Goal: Navigation & Orientation: Find specific page/section

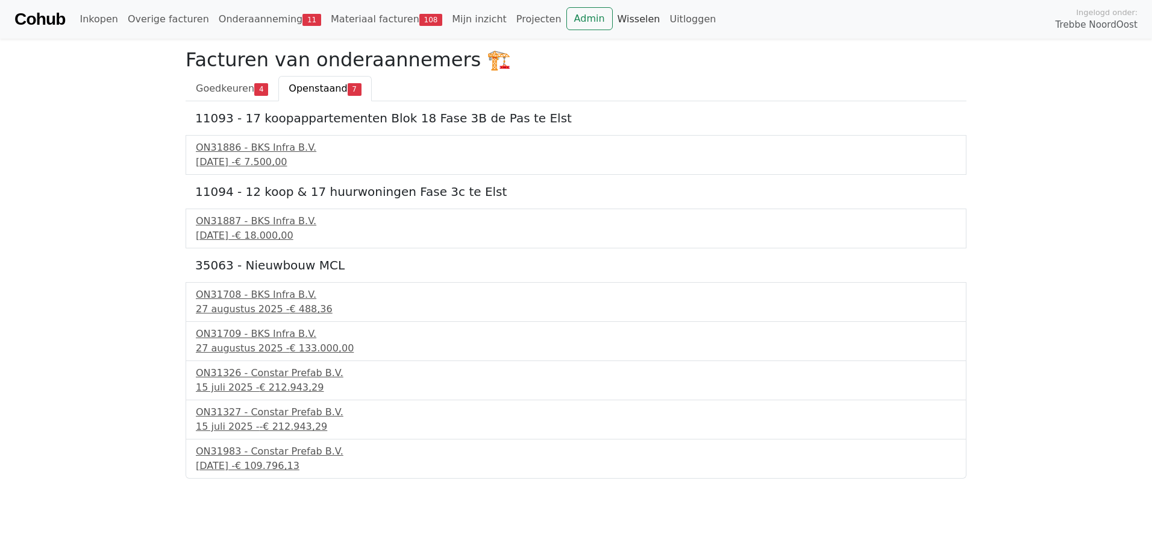
click at [613, 19] on link "Wisselen" at bounding box center [639, 19] width 52 height 24
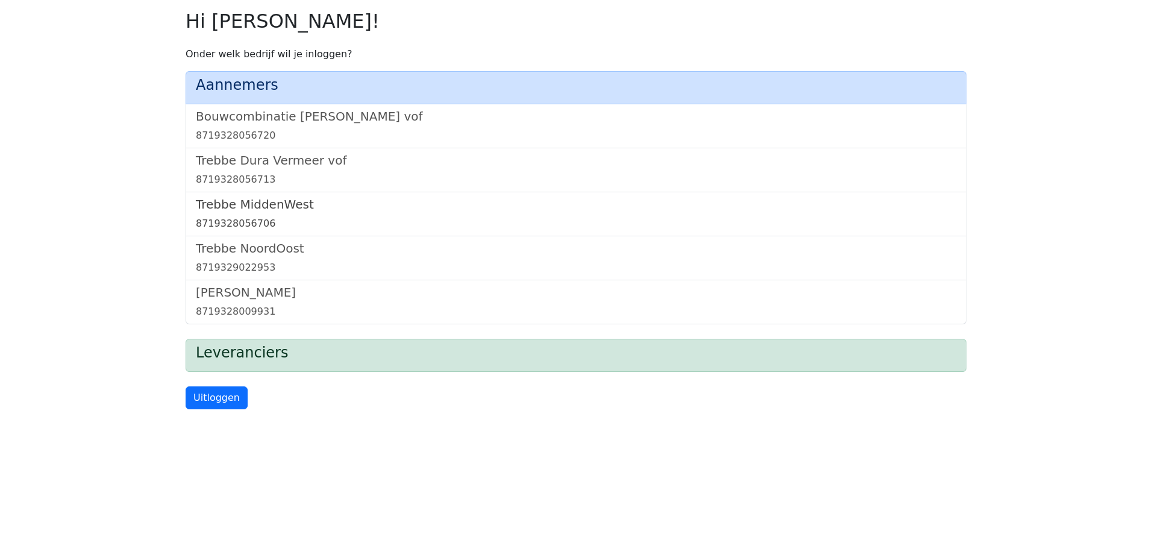
click at [287, 202] on h5 "Trebbe MiddenWest" at bounding box center [576, 204] width 760 height 14
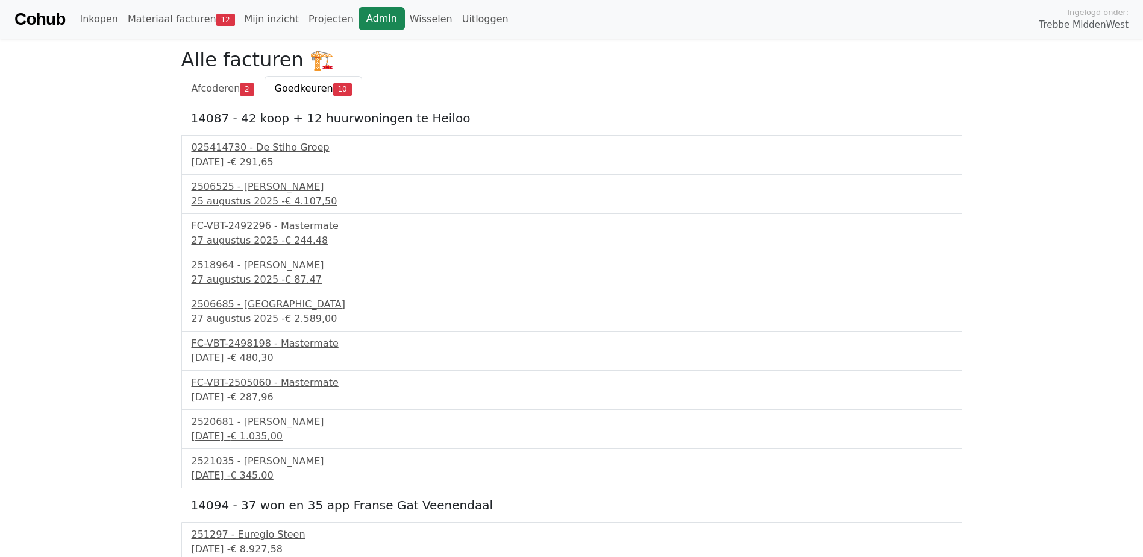
click at [358, 16] on link "Admin" at bounding box center [381, 18] width 46 height 23
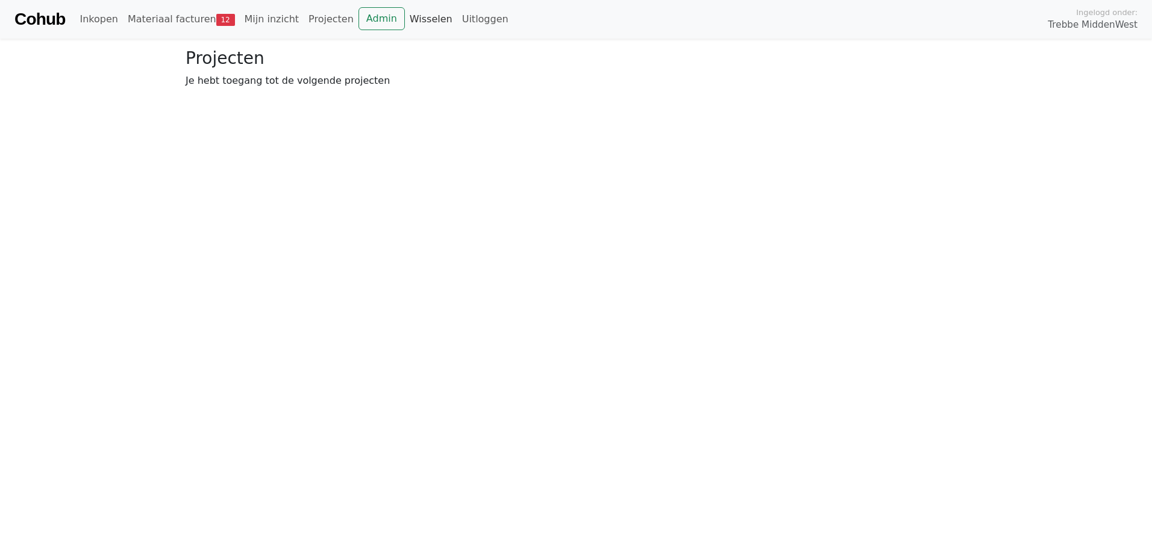
click at [408, 19] on link "Wisselen" at bounding box center [431, 19] width 52 height 24
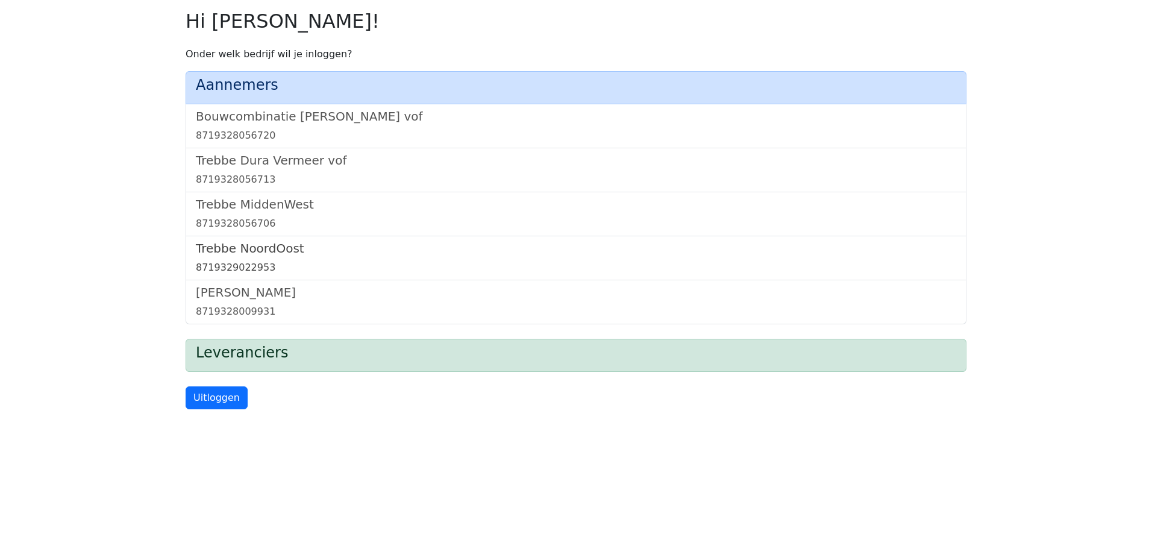
click at [277, 250] on h5 "Trebbe NoordOost" at bounding box center [576, 248] width 760 height 14
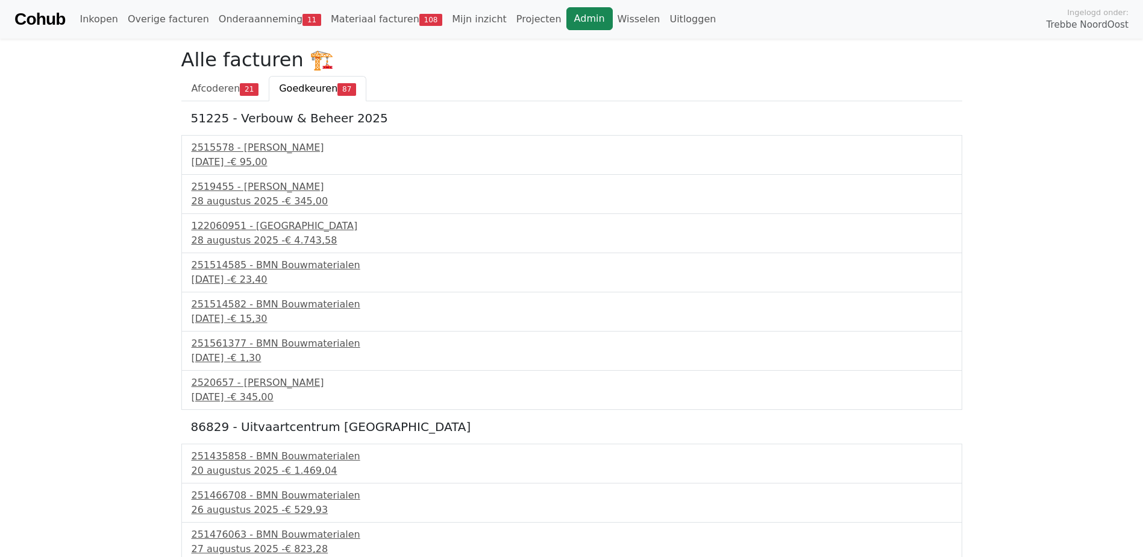
click at [566, 14] on link "Admin" at bounding box center [589, 18] width 46 height 23
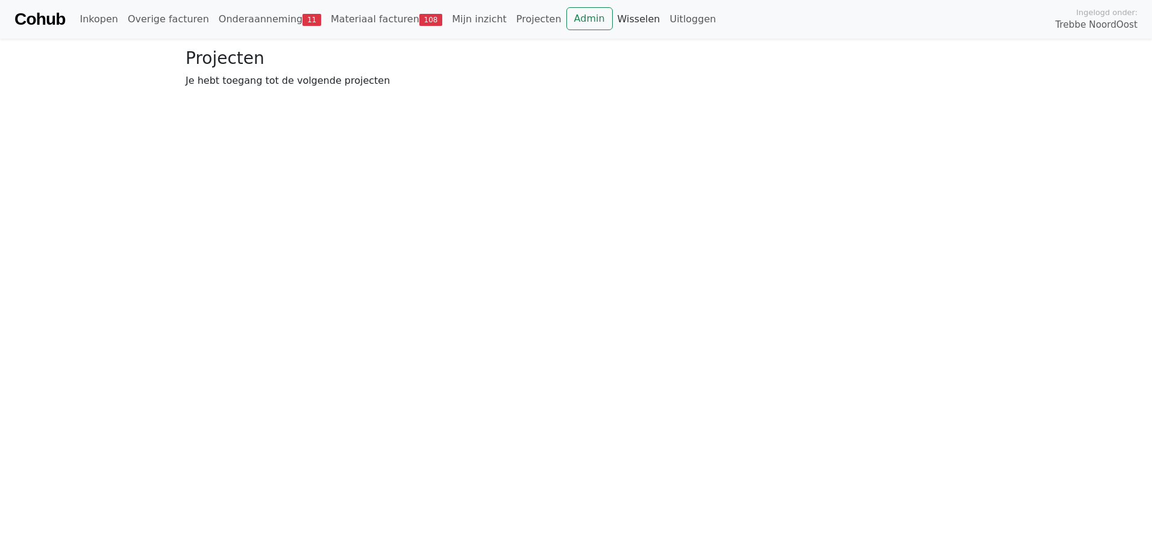
click at [613, 22] on link "Wisselen" at bounding box center [639, 19] width 52 height 24
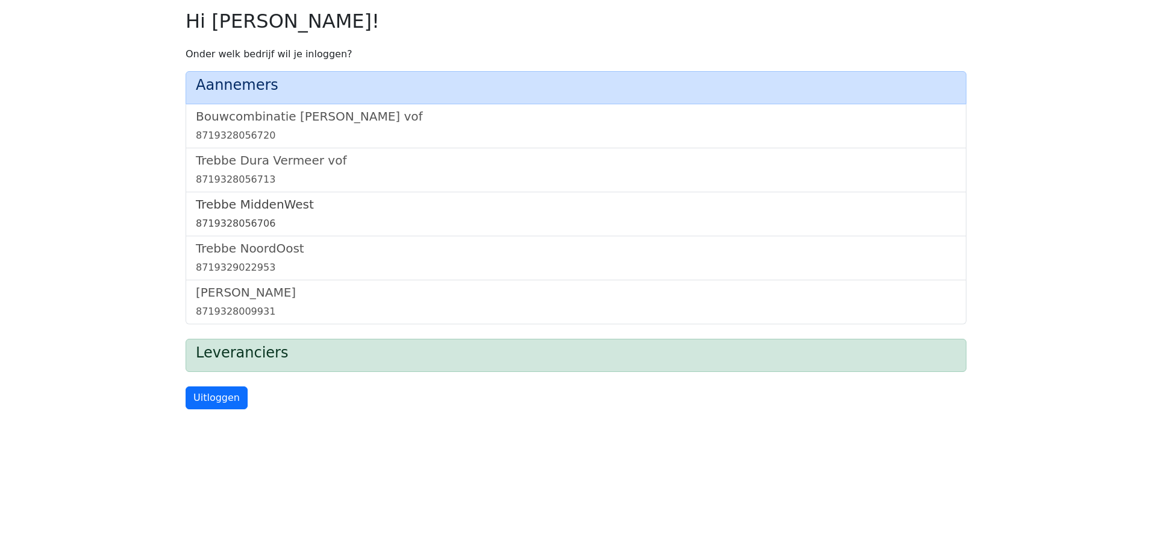
click at [257, 202] on h5 "Trebbe MiddenWest" at bounding box center [576, 204] width 760 height 14
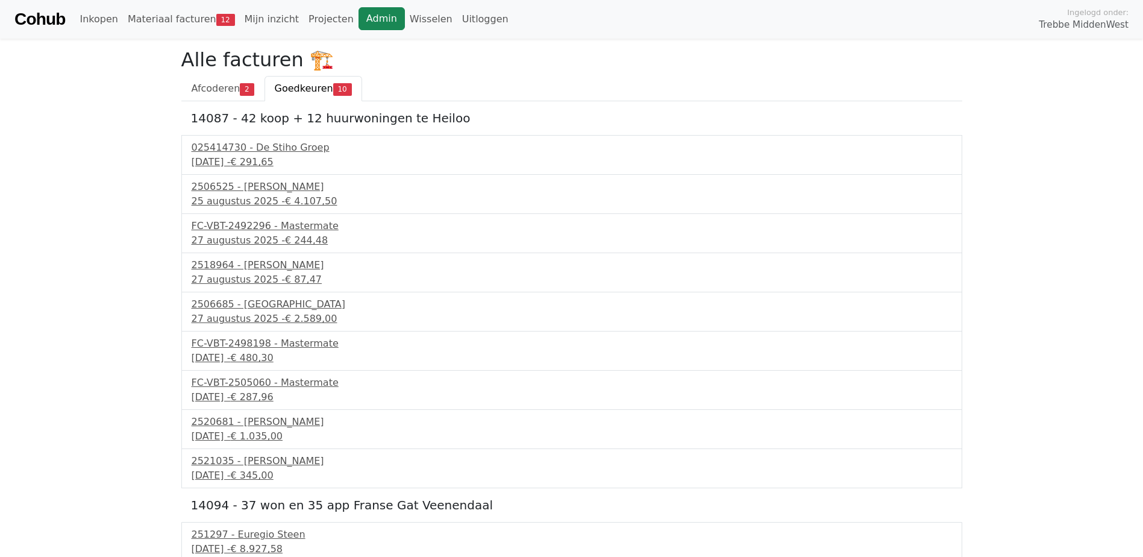
click at [363, 21] on link "Admin" at bounding box center [381, 18] width 46 height 23
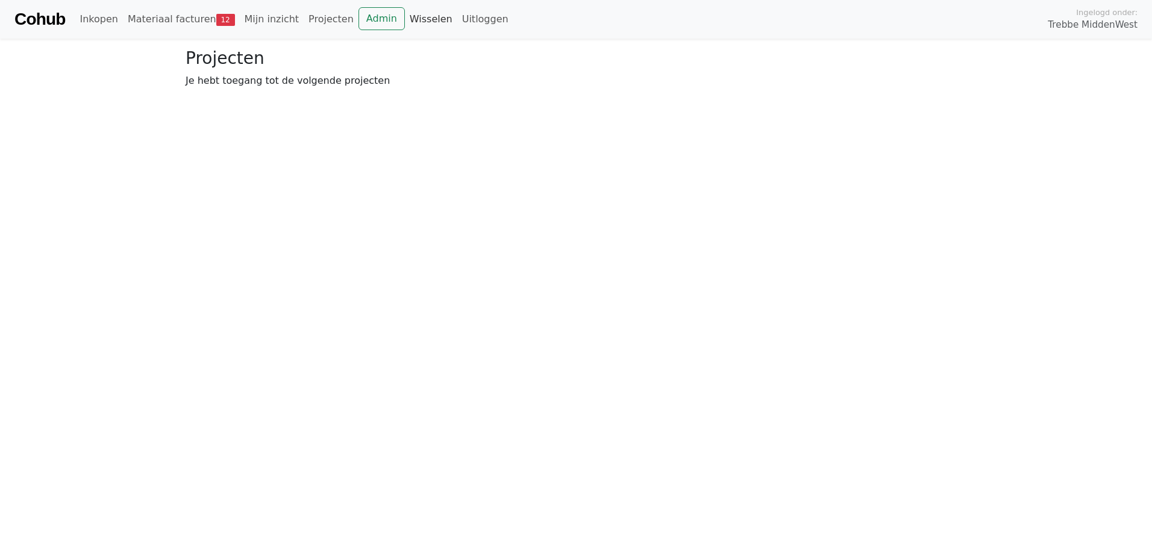
click at [405, 20] on link "Wisselen" at bounding box center [431, 19] width 52 height 24
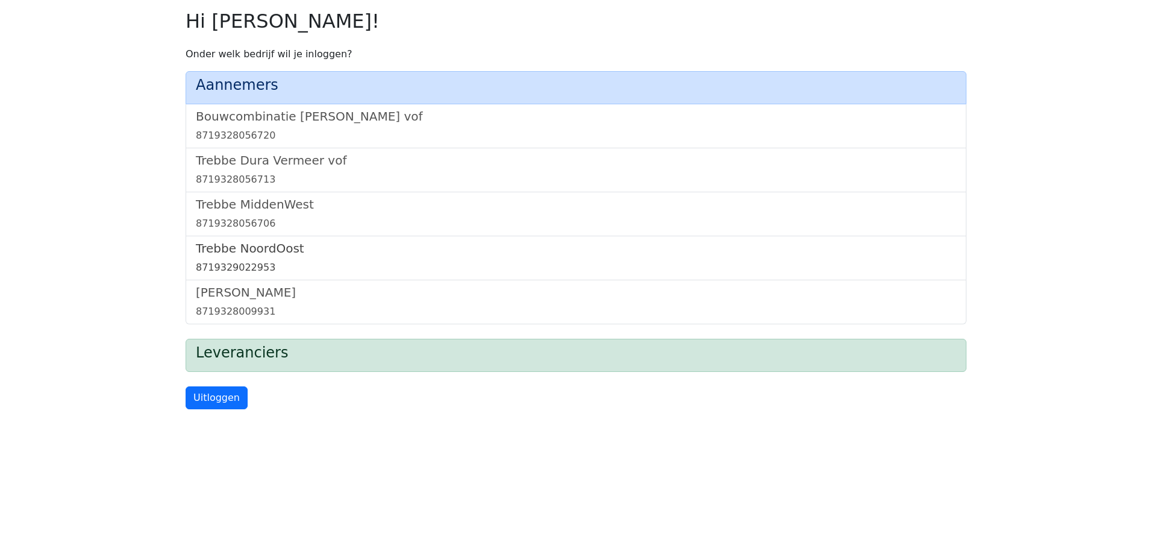
click at [264, 250] on h5 "Trebbe NoordOost" at bounding box center [576, 248] width 760 height 14
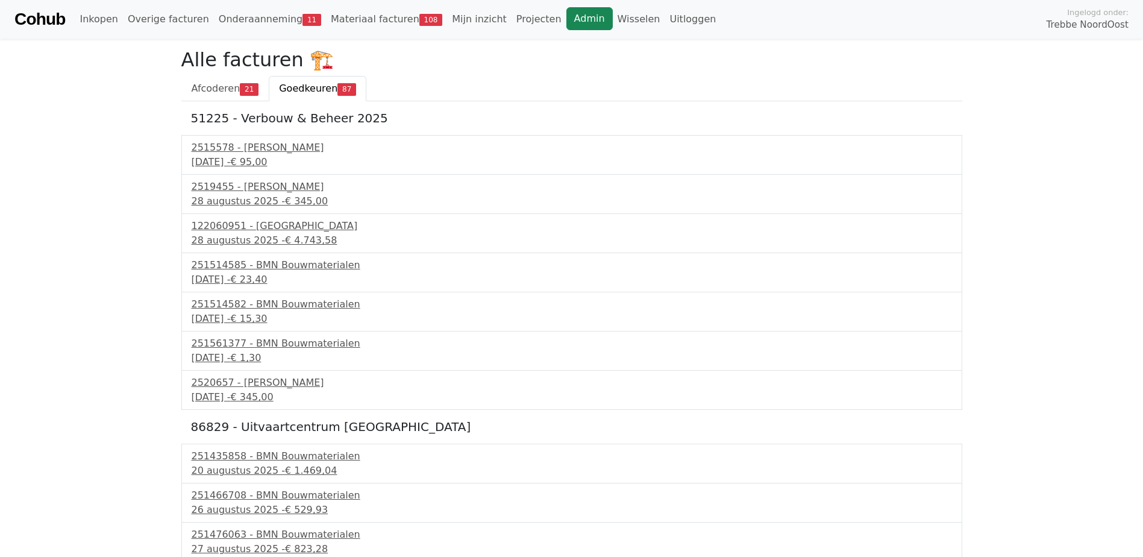
click at [566, 20] on link "Admin" at bounding box center [589, 18] width 46 height 23
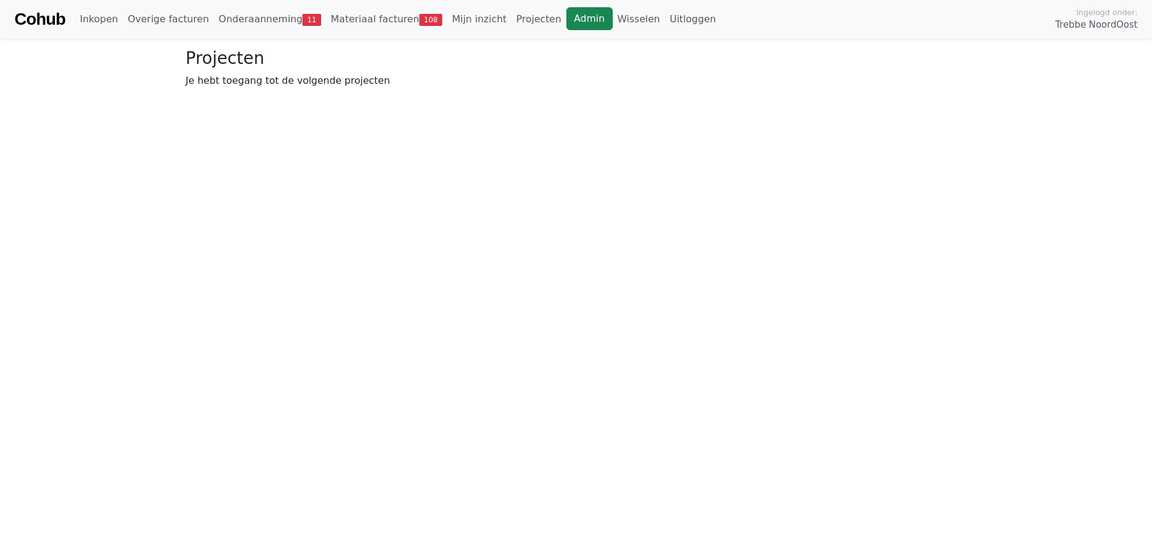
click at [566, 20] on link "Admin" at bounding box center [589, 18] width 46 height 23
click at [613, 23] on link "Wisselen" at bounding box center [639, 19] width 52 height 24
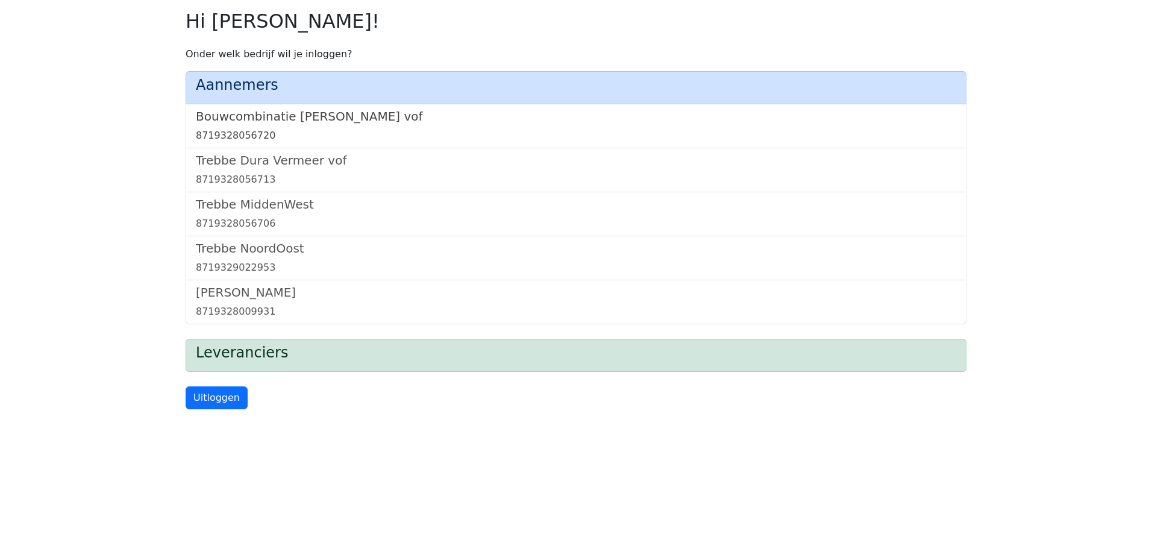
click at [352, 118] on h5 "Bouwcombinatie [PERSON_NAME] vof" at bounding box center [576, 116] width 760 height 14
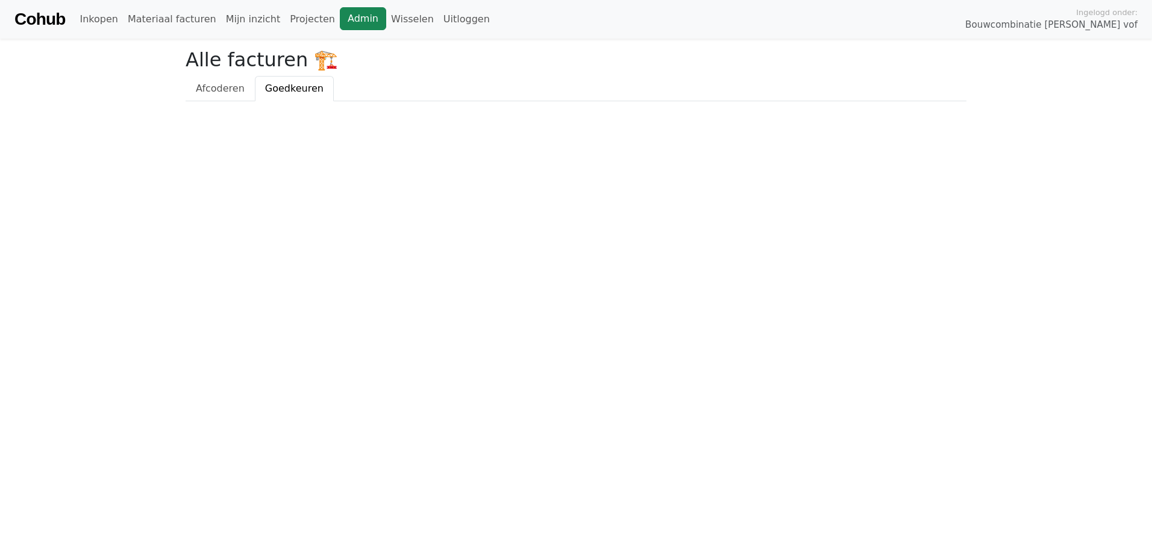
click at [340, 17] on link "Admin" at bounding box center [363, 18] width 46 height 23
click at [340, 12] on link "Admin" at bounding box center [363, 18] width 46 height 23
click at [386, 16] on link "Wisselen" at bounding box center [412, 19] width 52 height 24
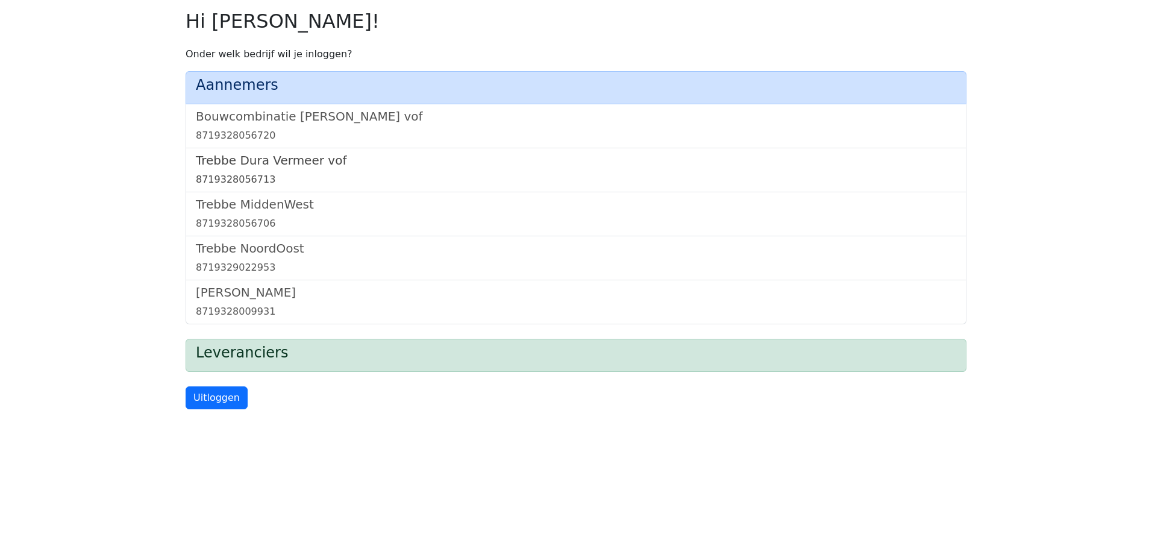
click at [283, 157] on h5 "Trebbe Dura Vermeer vof" at bounding box center [576, 160] width 760 height 14
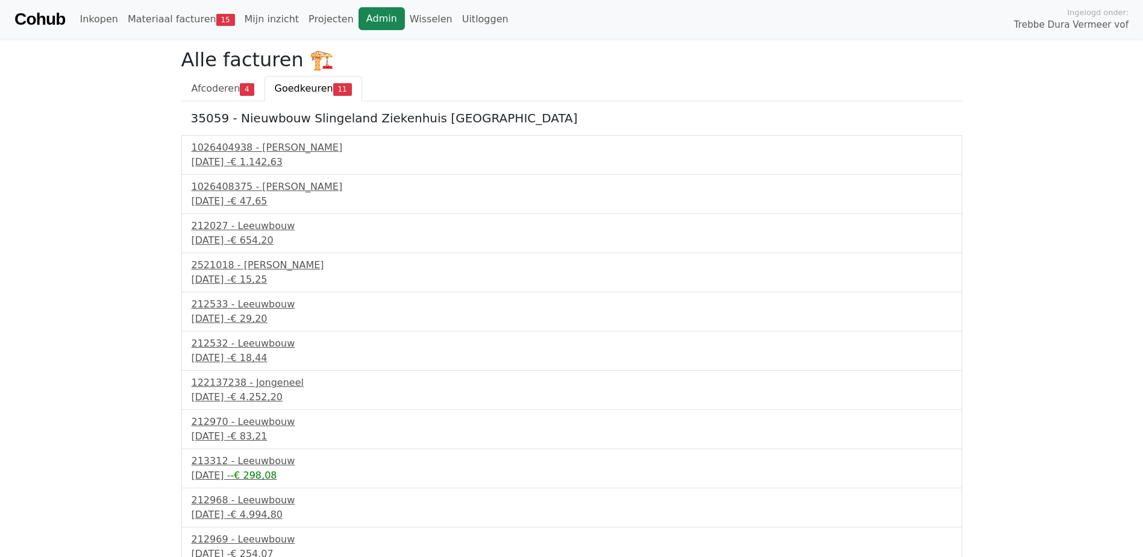
click at [358, 14] on link "Admin" at bounding box center [381, 18] width 46 height 23
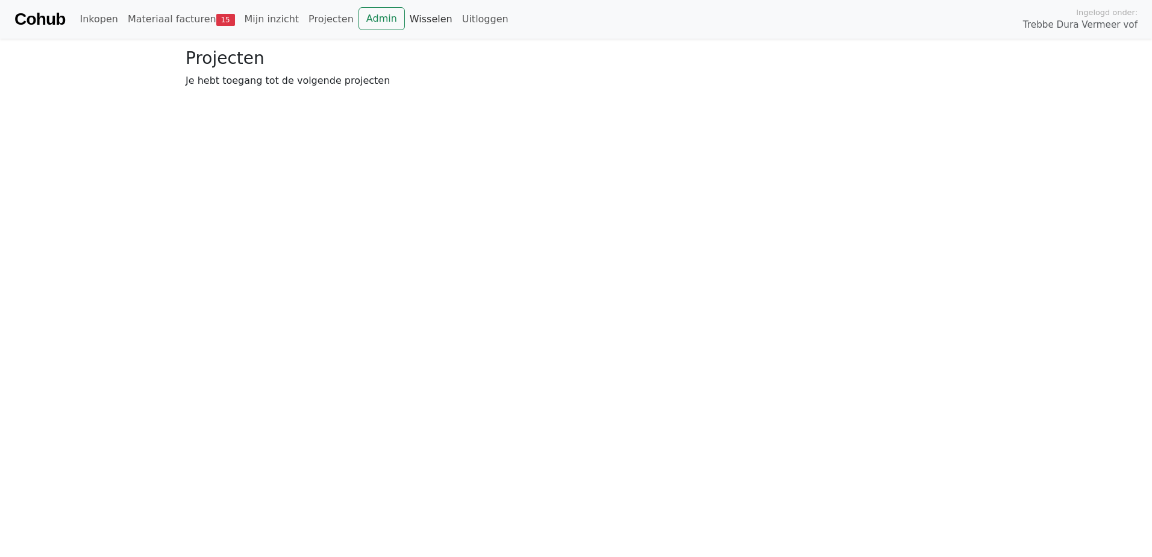
click at [415, 19] on link "Wisselen" at bounding box center [431, 19] width 52 height 24
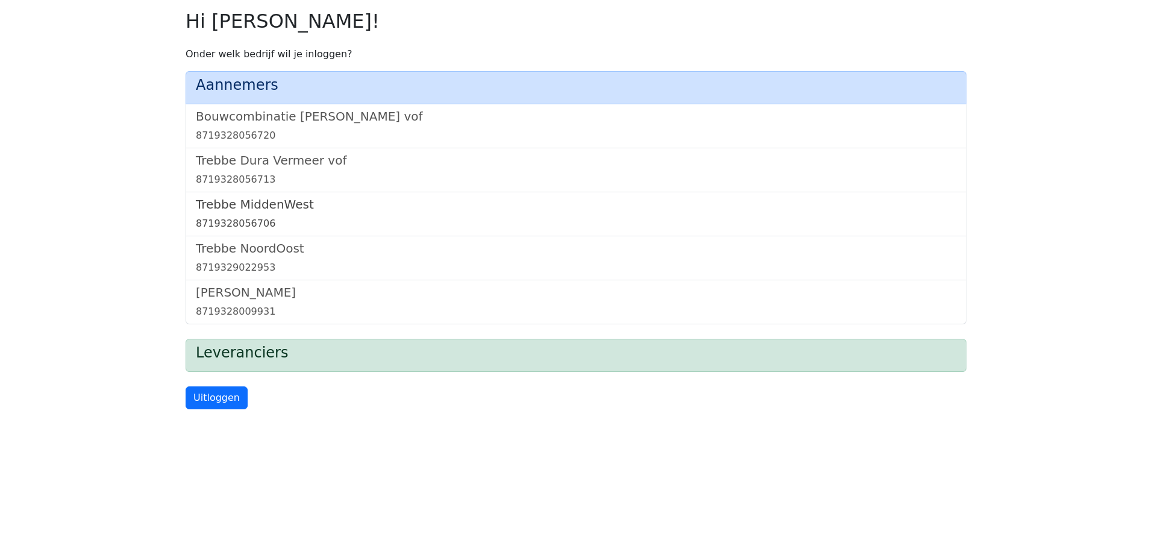
click at [295, 204] on h5 "Trebbe MiddenWest" at bounding box center [576, 204] width 760 height 14
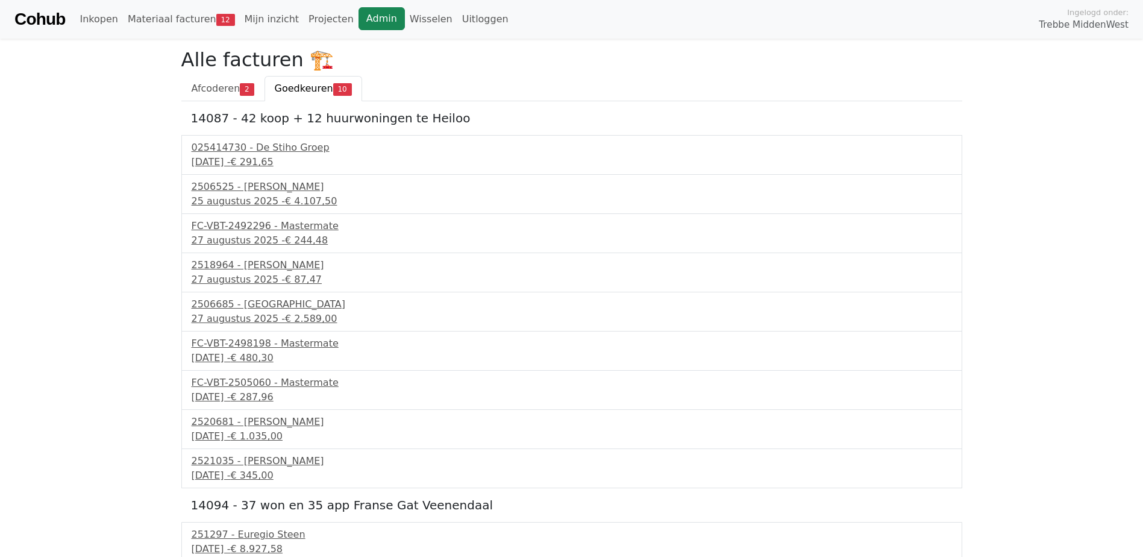
click at [358, 16] on link "Admin" at bounding box center [381, 18] width 46 height 23
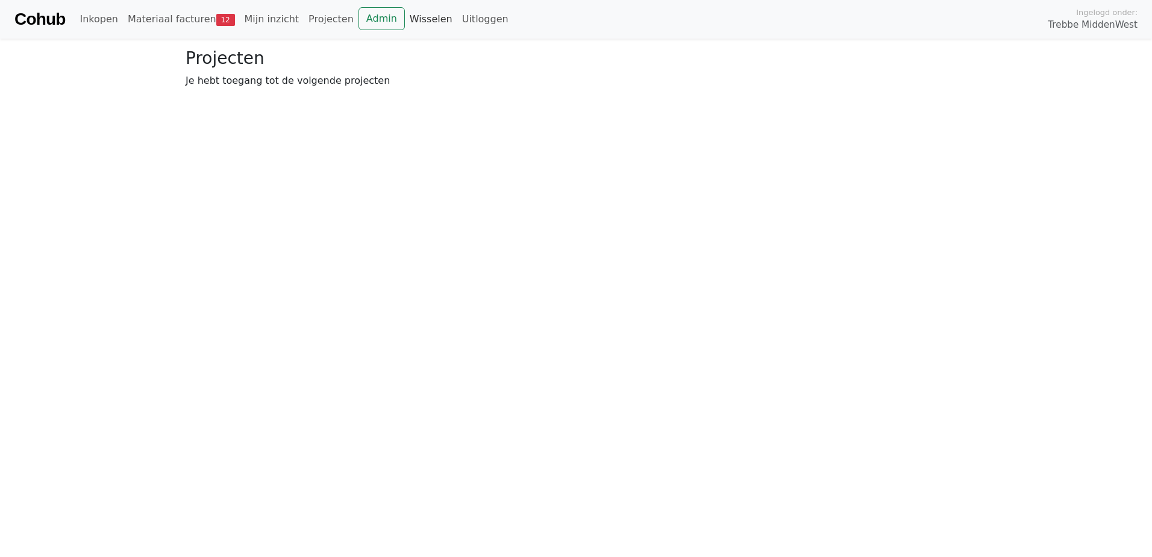
click at [407, 19] on link "Wisselen" at bounding box center [431, 19] width 52 height 24
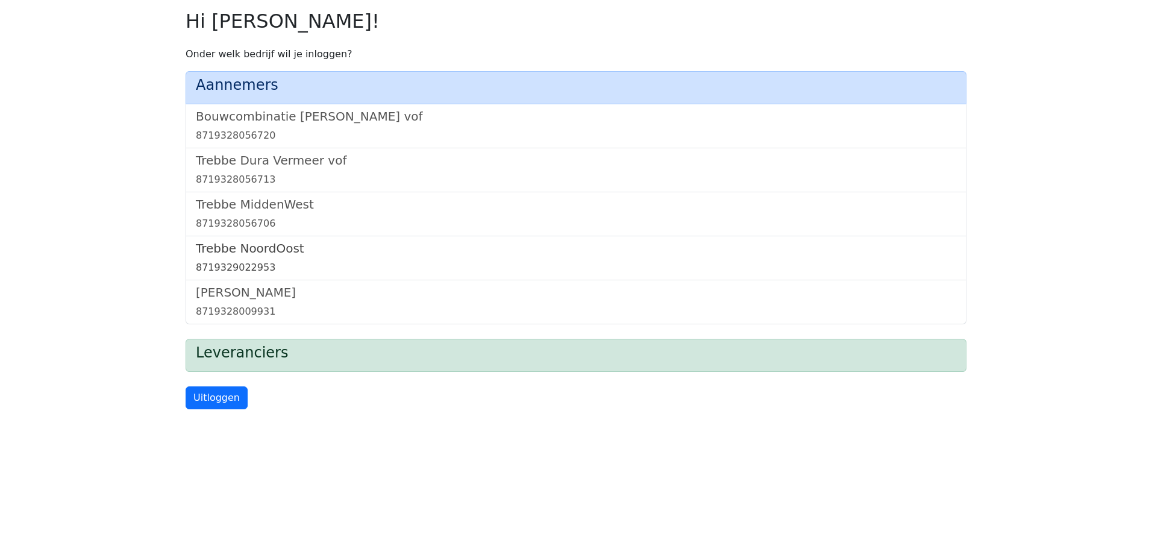
click at [288, 248] on h5 "Trebbe NoordOost" at bounding box center [576, 248] width 760 height 14
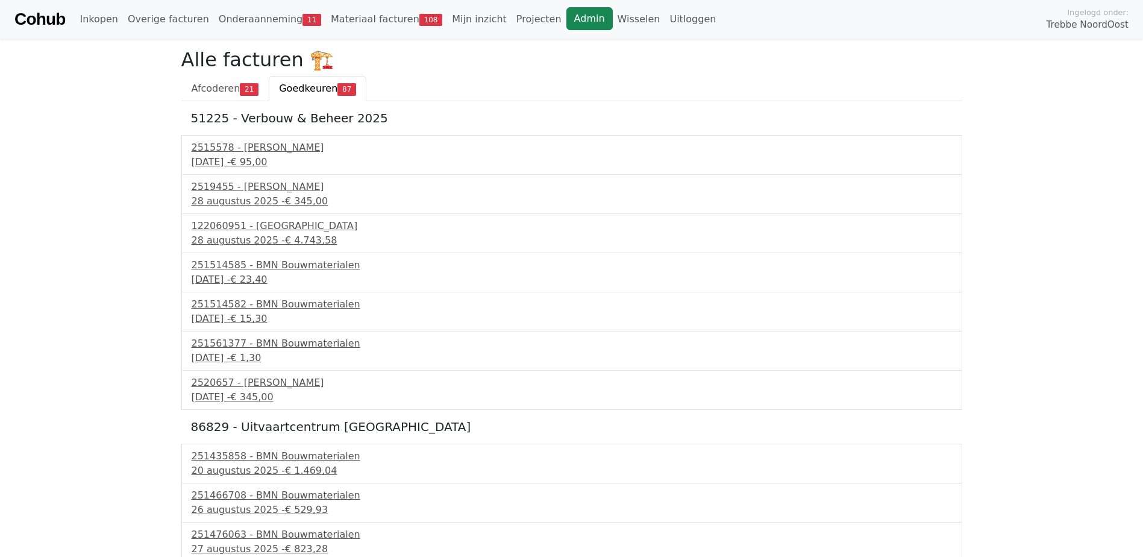
click at [566, 26] on link "Admin" at bounding box center [589, 18] width 46 height 23
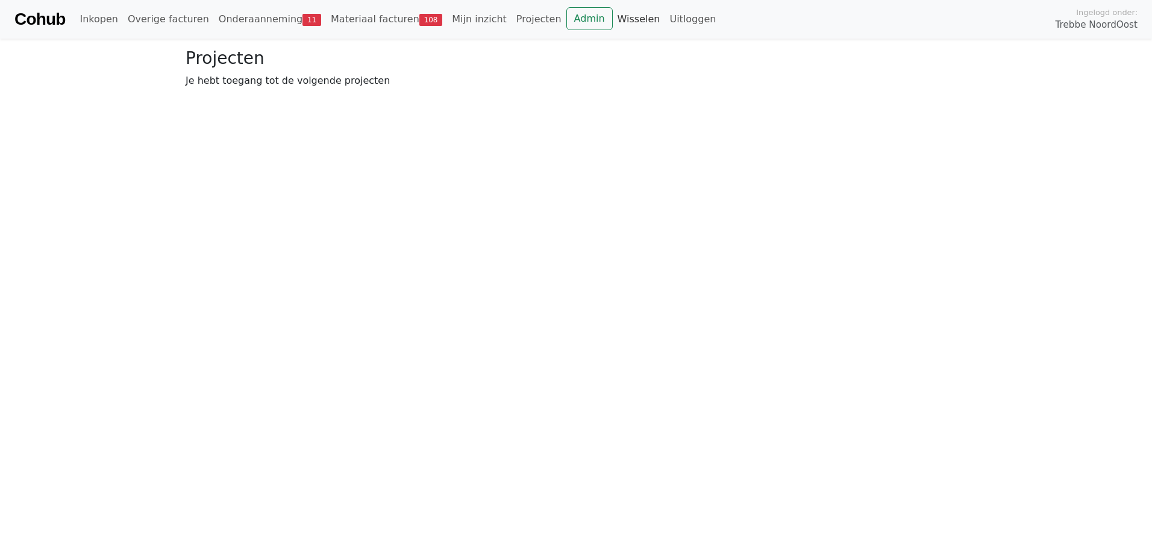
click at [613, 23] on link "Wisselen" at bounding box center [639, 19] width 52 height 24
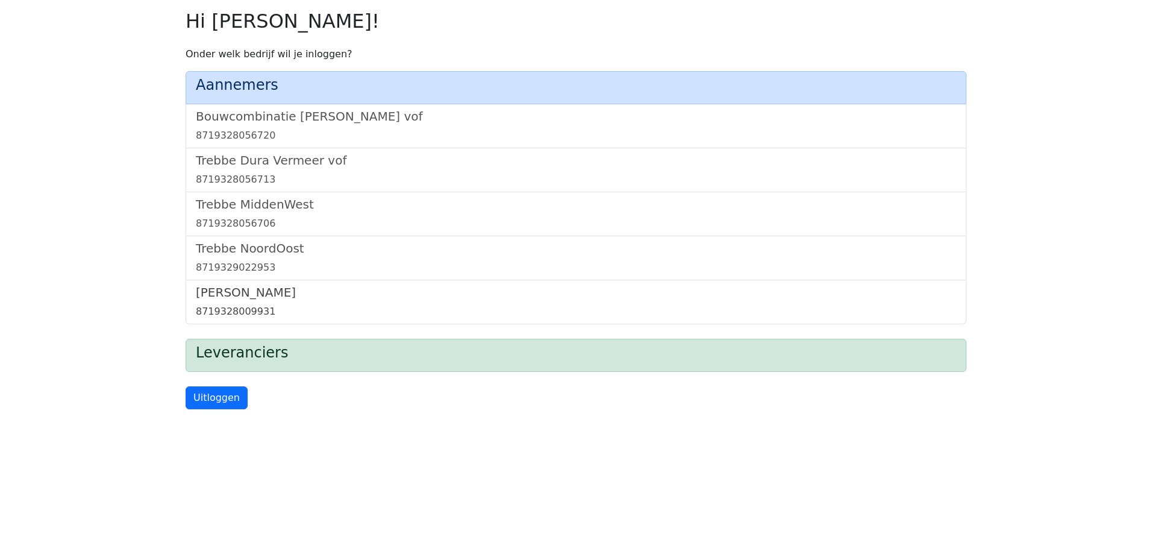
click at [266, 292] on h5 "[PERSON_NAME]" at bounding box center [576, 292] width 760 height 14
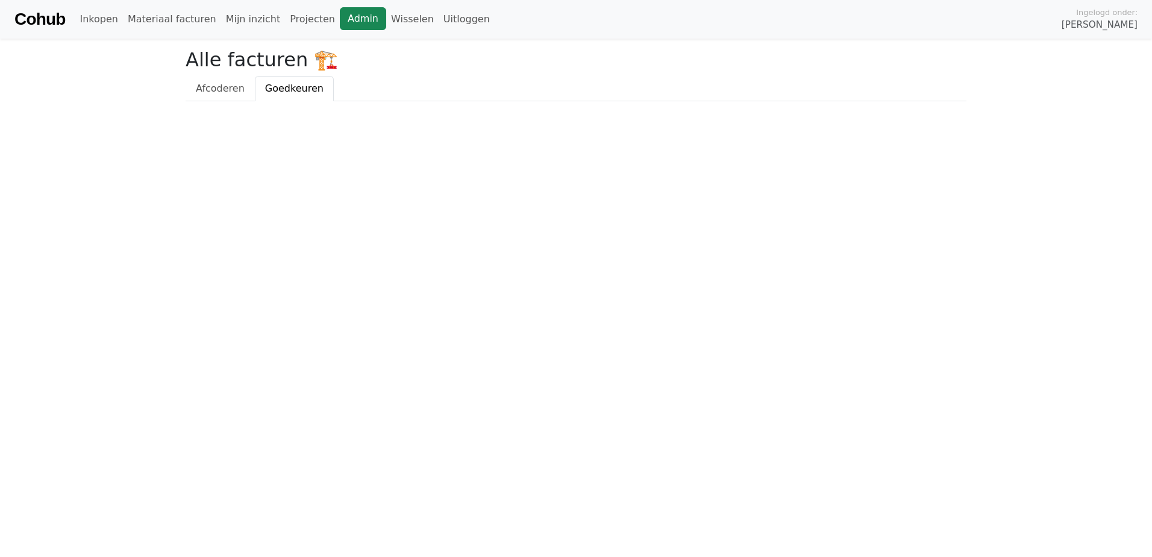
click at [345, 20] on link "Admin" at bounding box center [363, 18] width 46 height 23
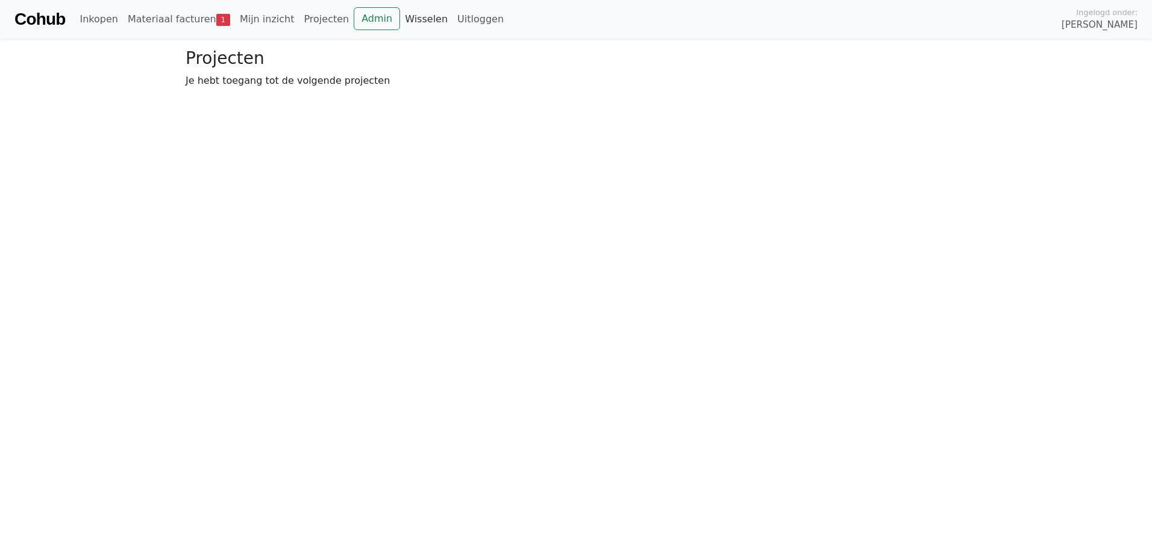
click at [404, 19] on link "Wisselen" at bounding box center [426, 19] width 52 height 24
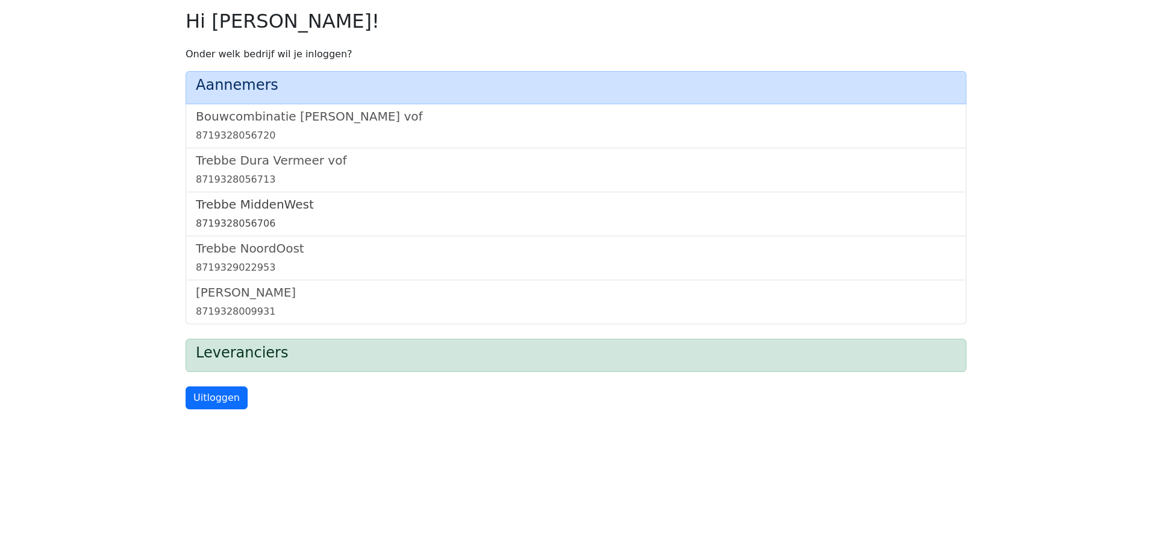
click at [274, 198] on h5 "Trebbe MiddenWest" at bounding box center [576, 204] width 760 height 14
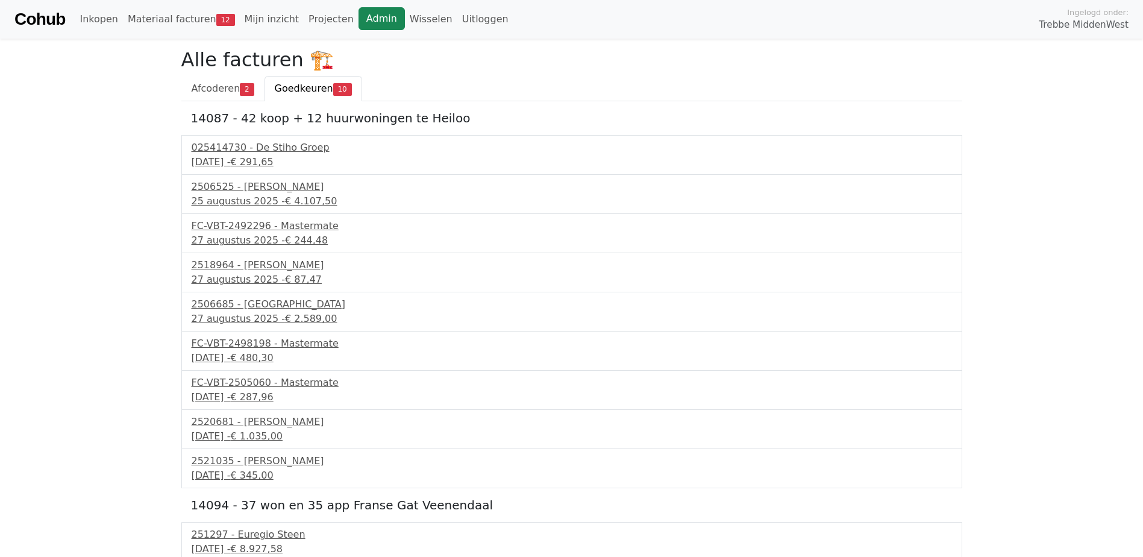
click at [358, 16] on link "Admin" at bounding box center [381, 18] width 46 height 23
